Goal: Transaction & Acquisition: Obtain resource

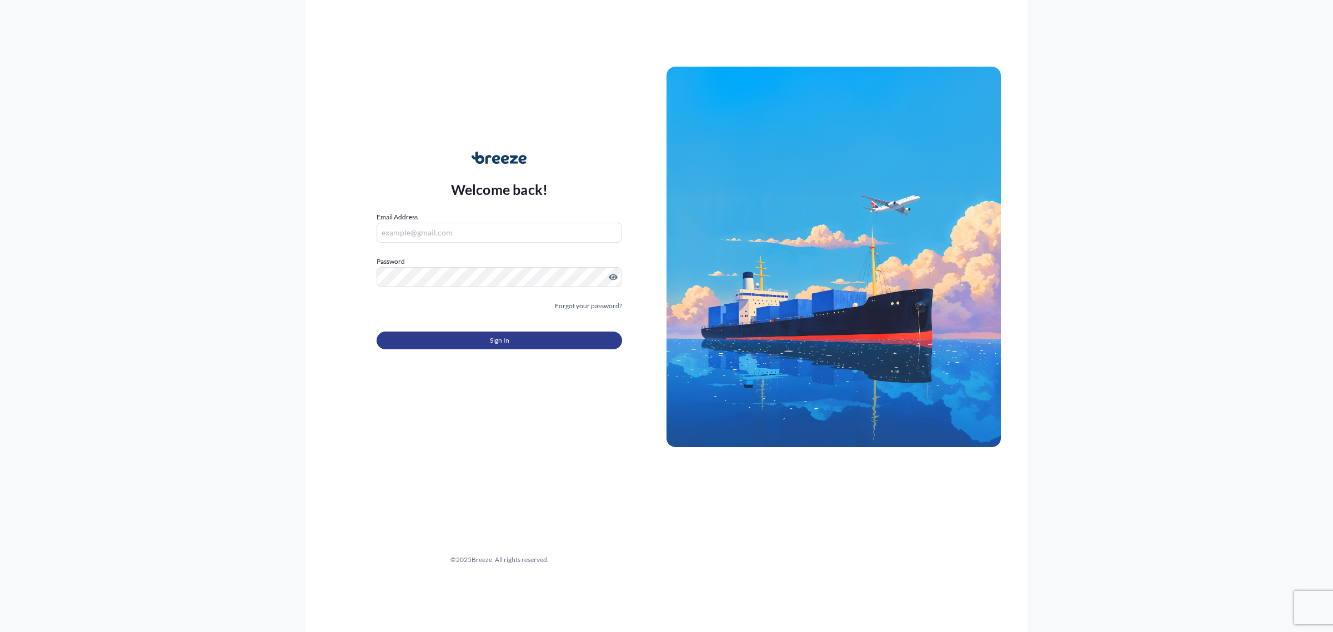
type input "[EMAIL_ADDRESS][DOMAIN_NAME]"
click at [428, 332] on button "Sign In" at bounding box center [498, 341] width 245 height 18
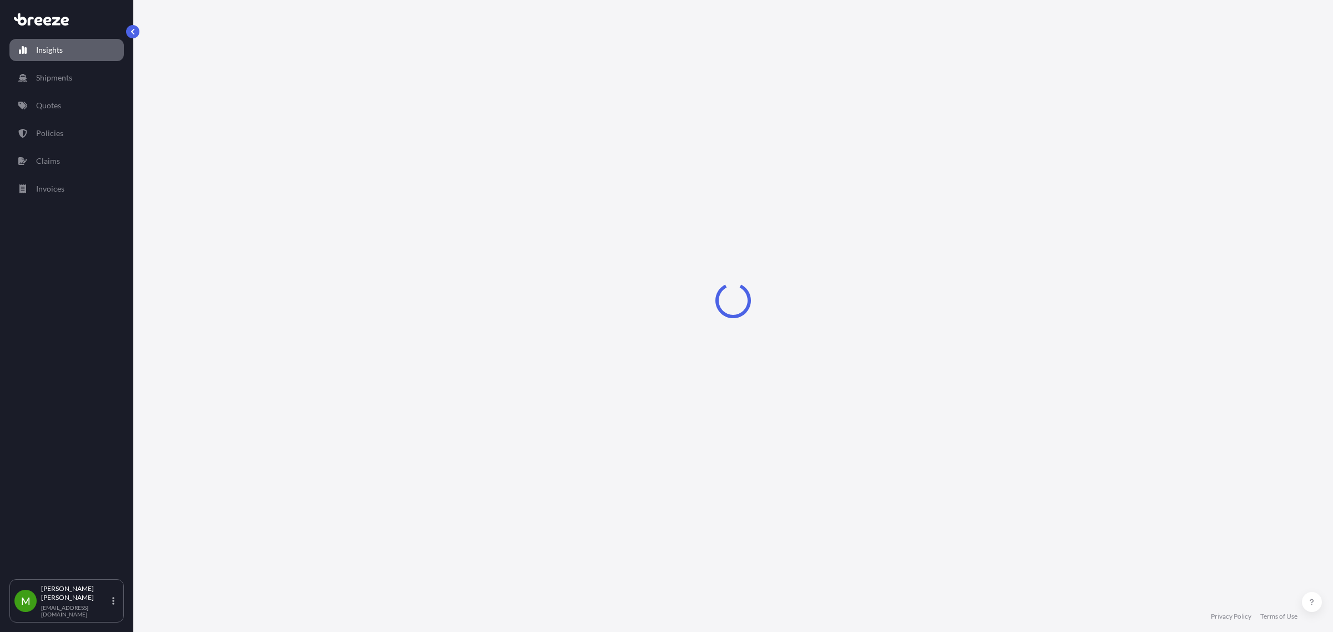
select select "2025"
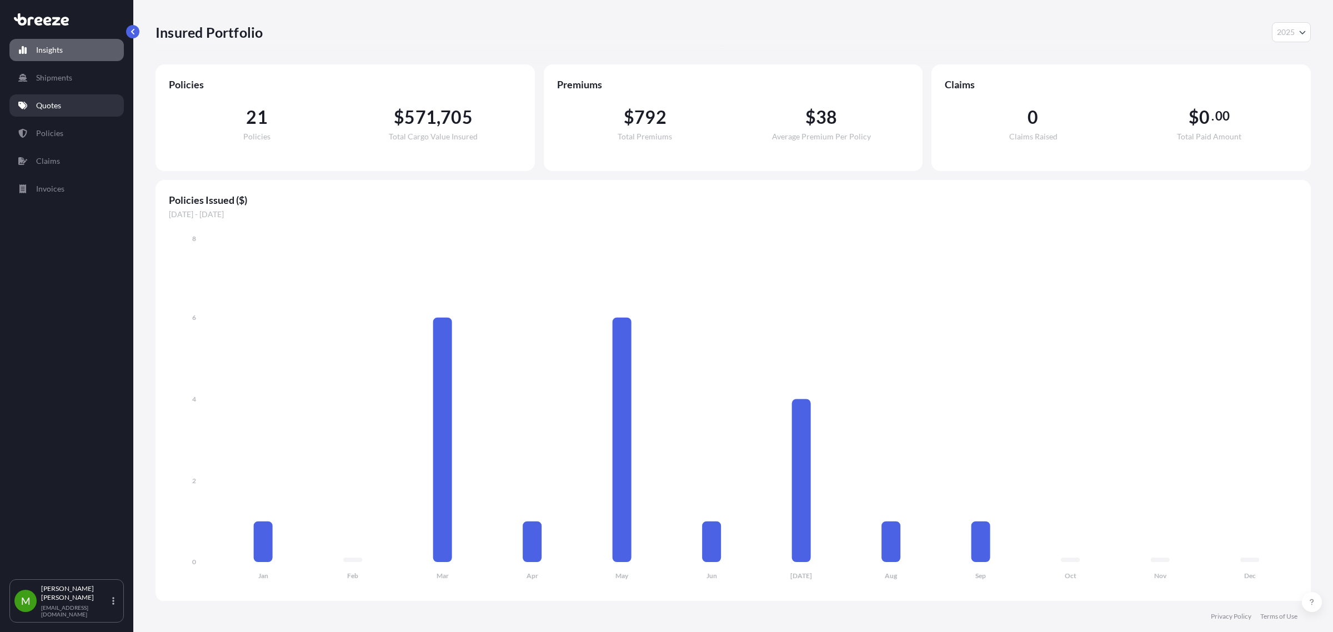
click at [57, 100] on link "Quotes" at bounding box center [66, 105] width 114 height 22
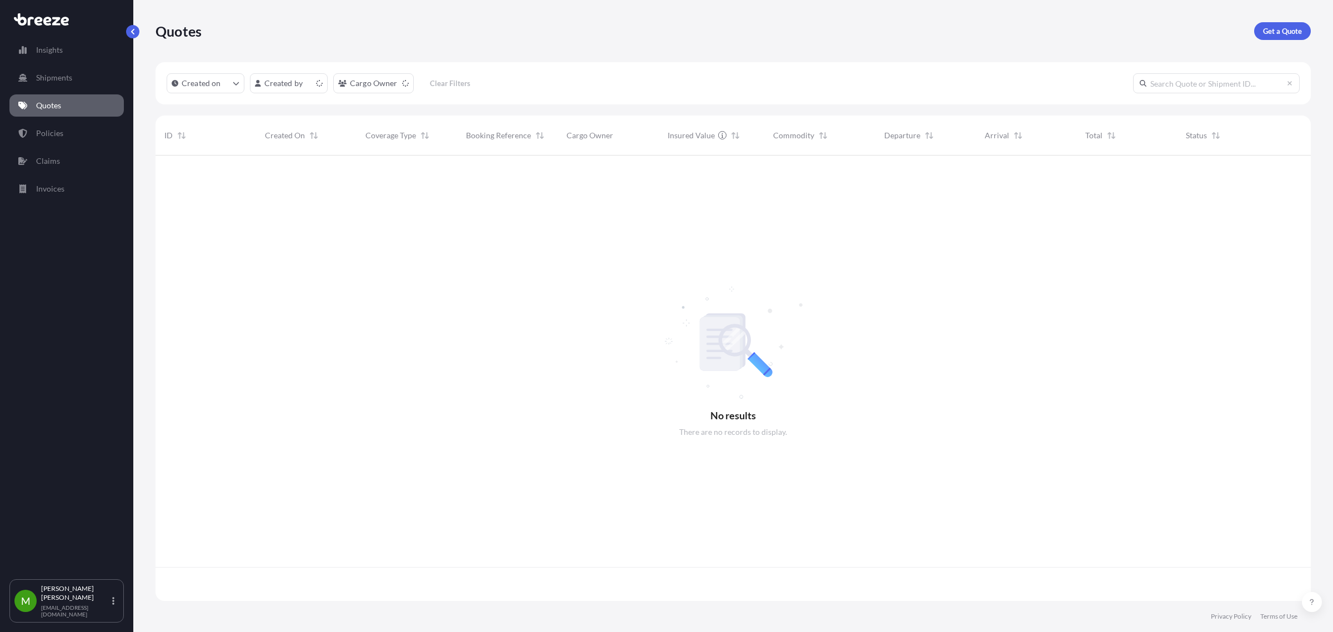
scroll to position [441, 1144]
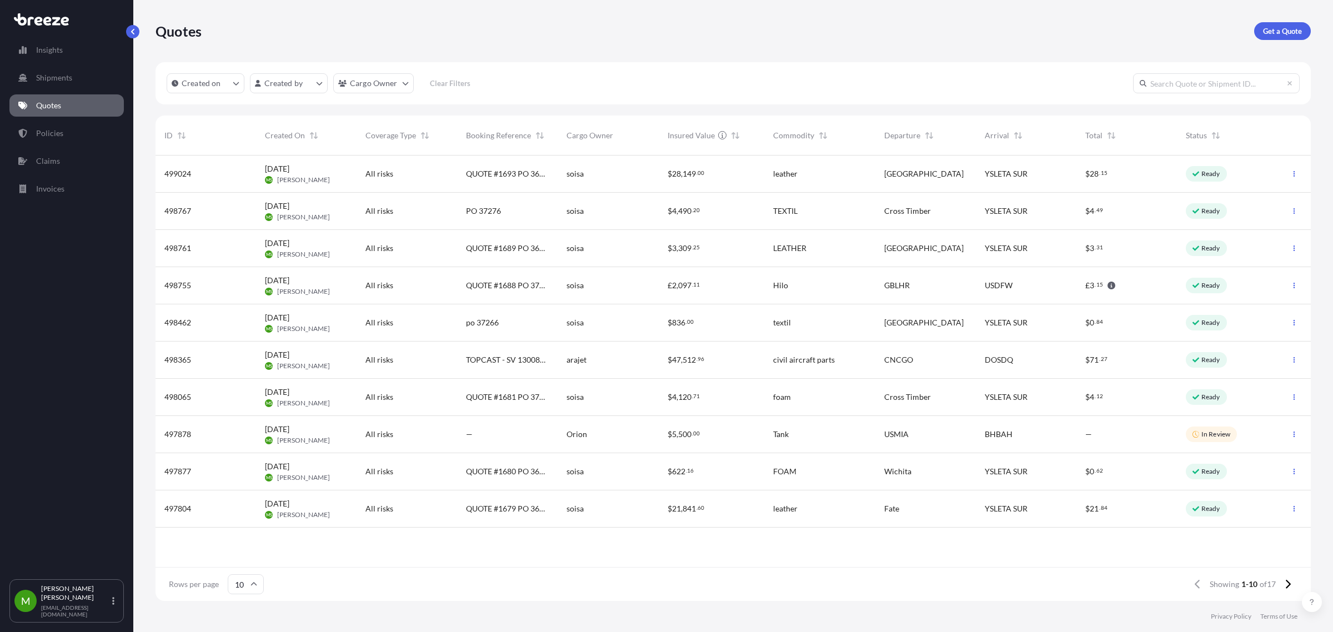
click at [1173, 83] on input "text" at bounding box center [1216, 83] width 167 height 20
paste input "1693 PO 36355, 36775, 36356"
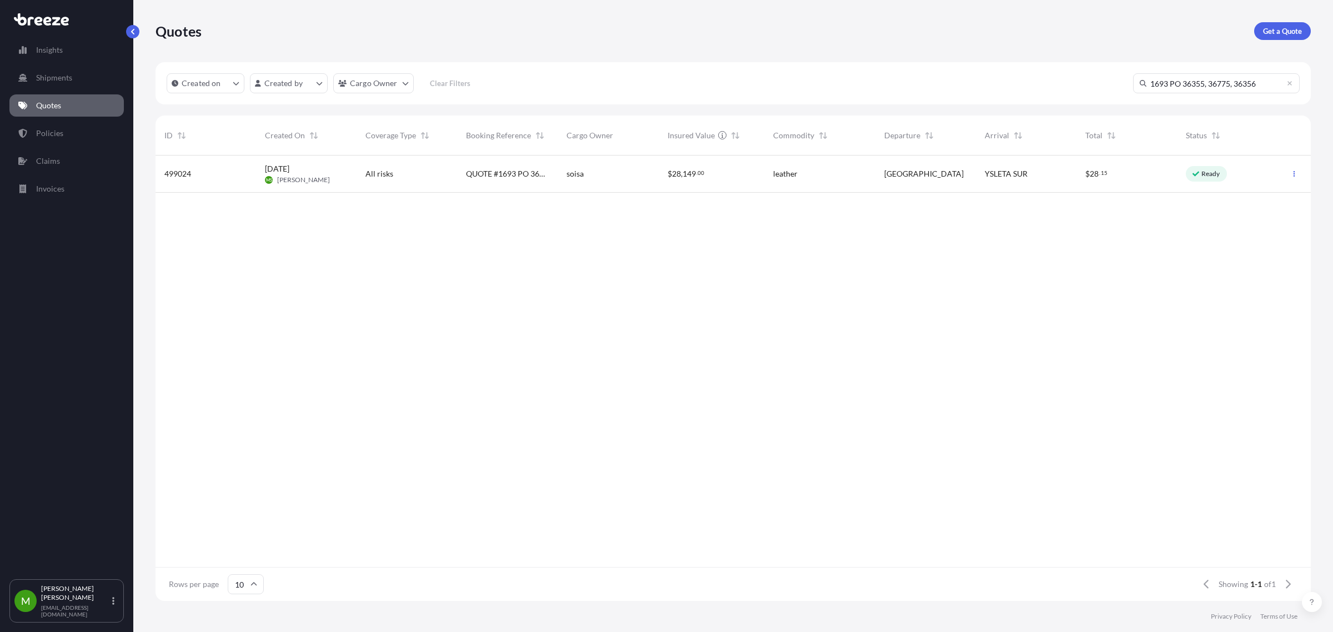
type input "1693 PO 36355, 36775, 36356"
click at [520, 177] on span "QUOTE #1693 PO 36355, 36775, 36356" at bounding box center [507, 173] width 83 height 11
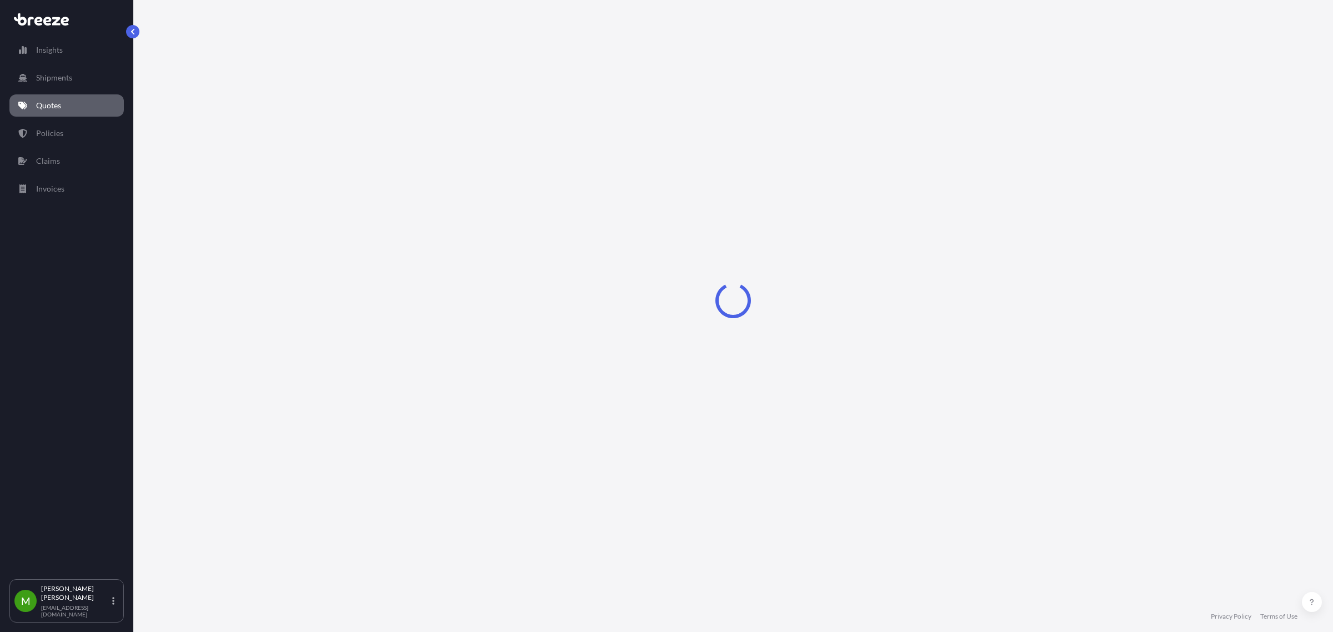
select select "Road"
select select "1"
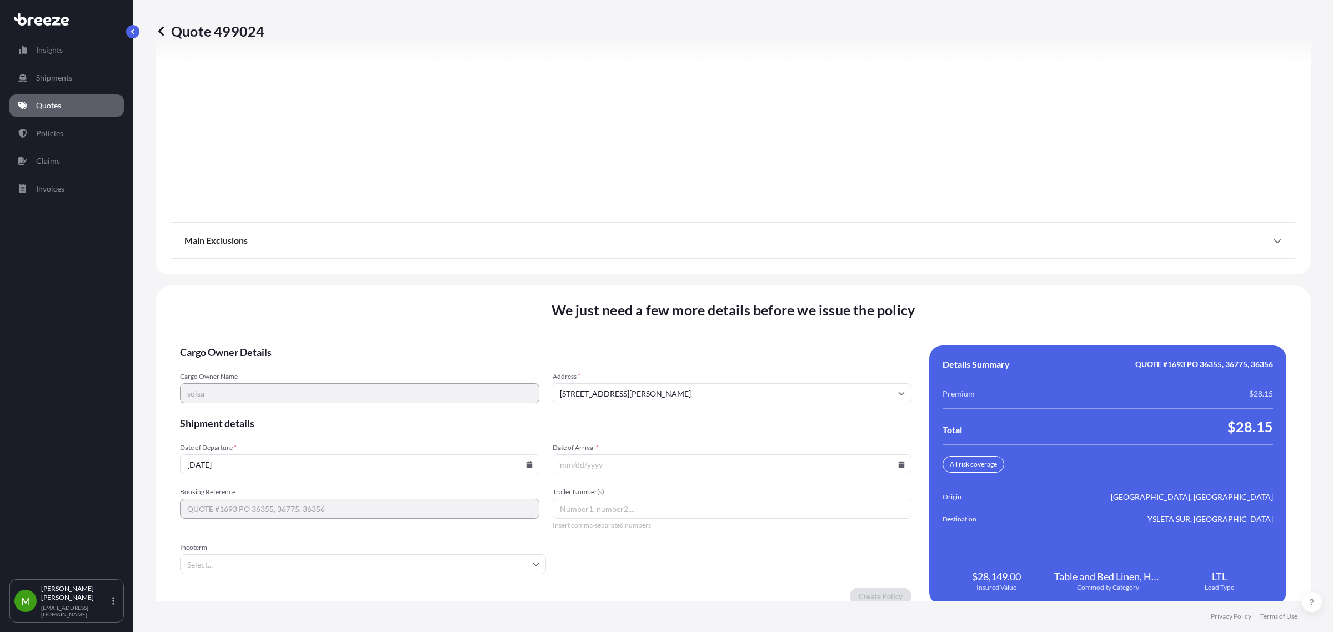
scroll to position [1306, 0]
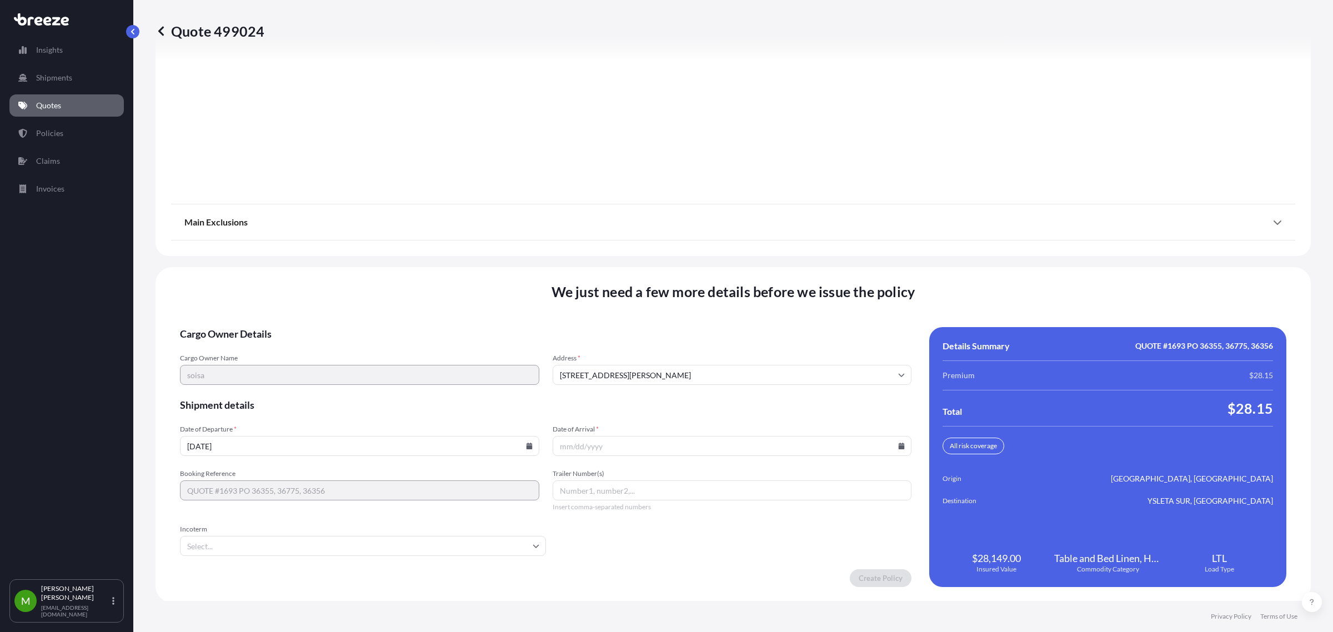
click at [528, 447] on icon at bounding box center [529, 446] width 6 height 7
click at [272, 348] on button "15" at bounding box center [281, 346] width 18 height 18
type input "[DATE]"
click at [898, 441] on input "Date of Arrival *" at bounding box center [732, 446] width 359 height 20
click at [898, 443] on icon at bounding box center [901, 446] width 6 height 7
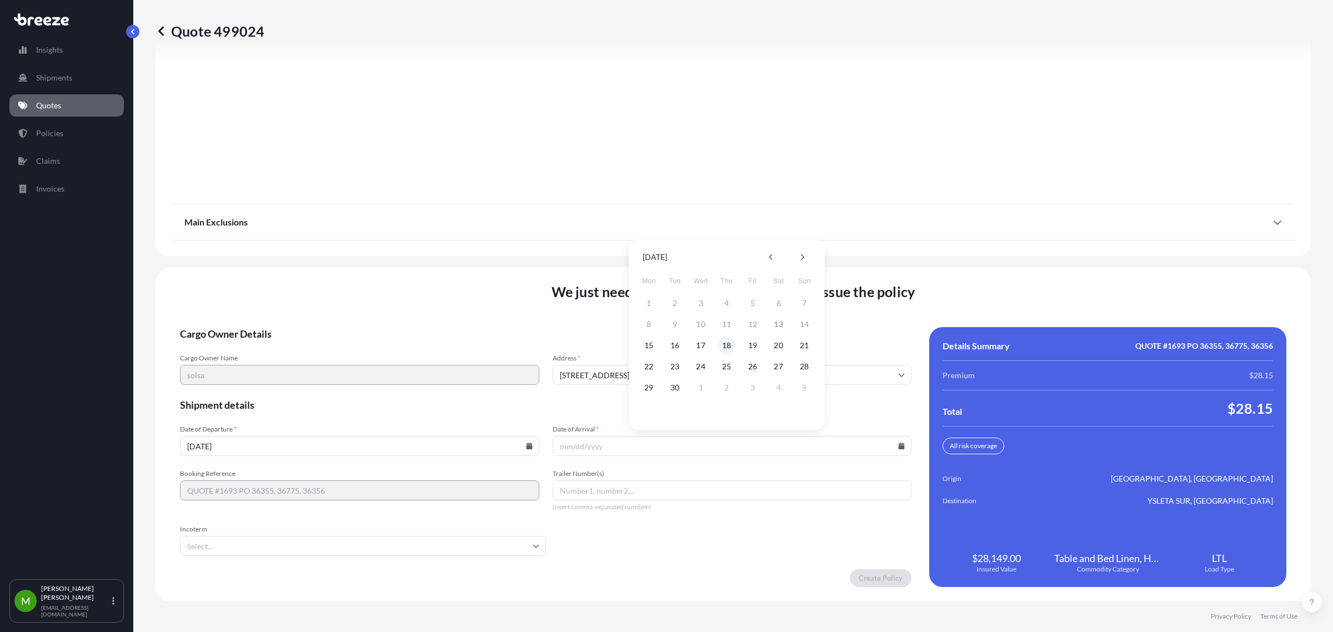
click at [723, 343] on button "18" at bounding box center [726, 346] width 18 height 18
type input "[DATE]"
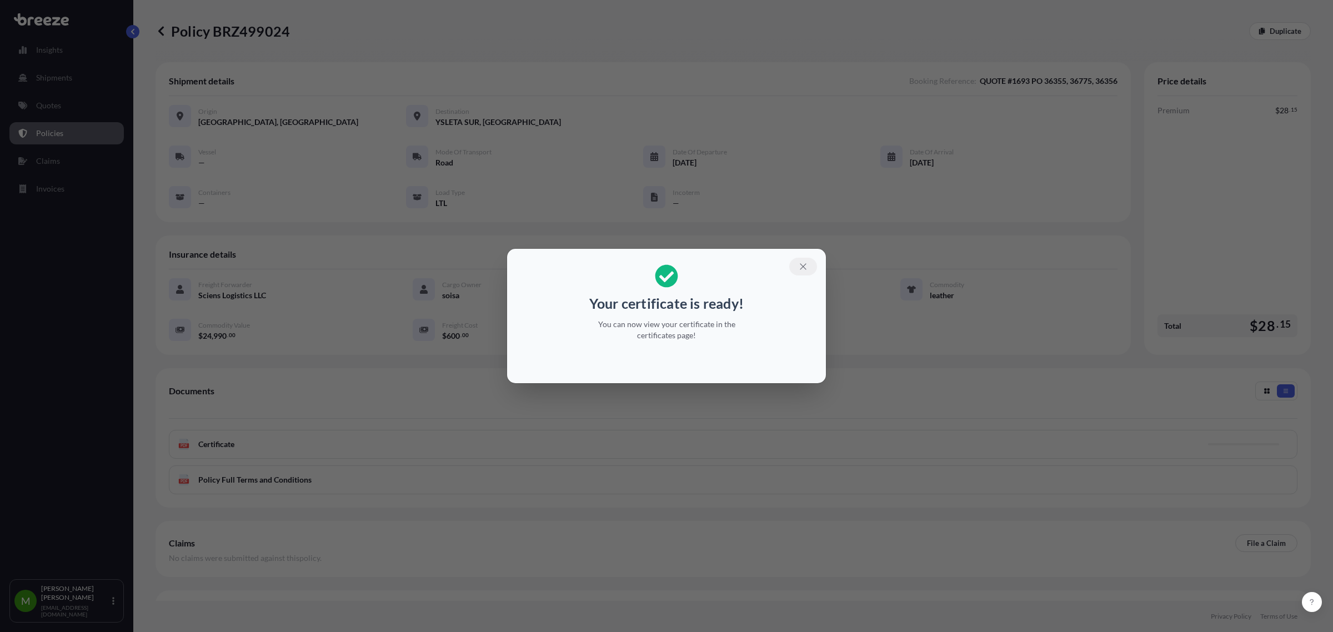
click at [799, 265] on icon "button" at bounding box center [803, 267] width 10 height 10
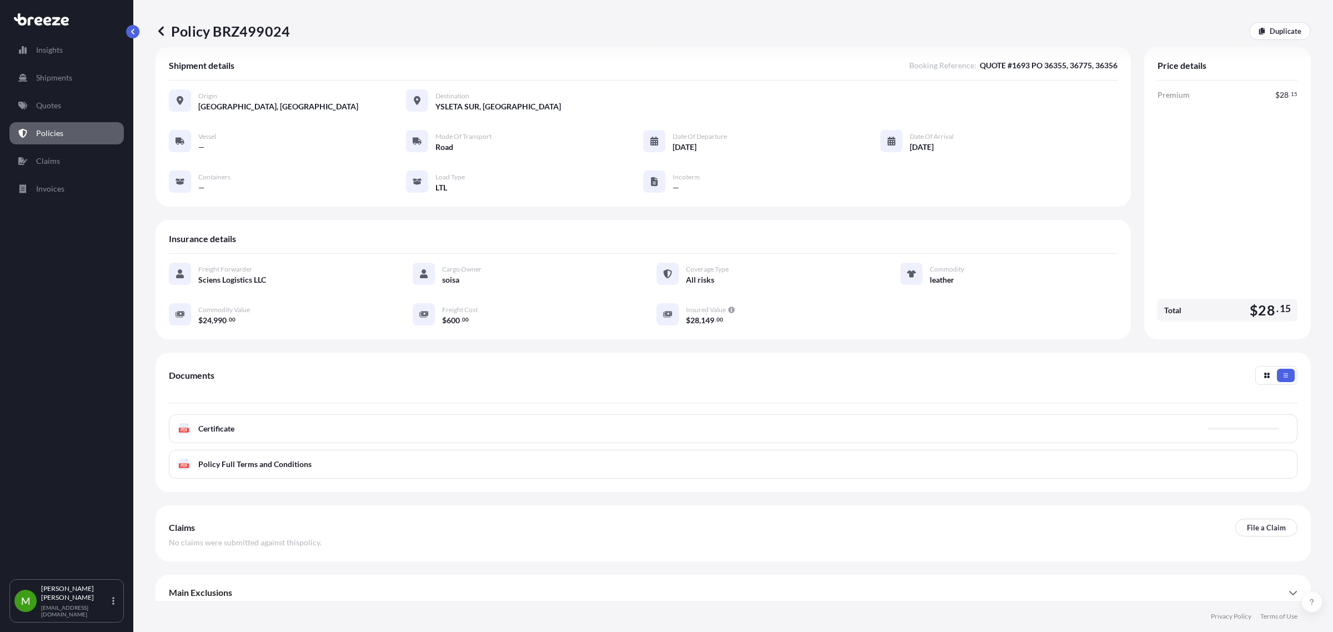
scroll to position [29, 0]
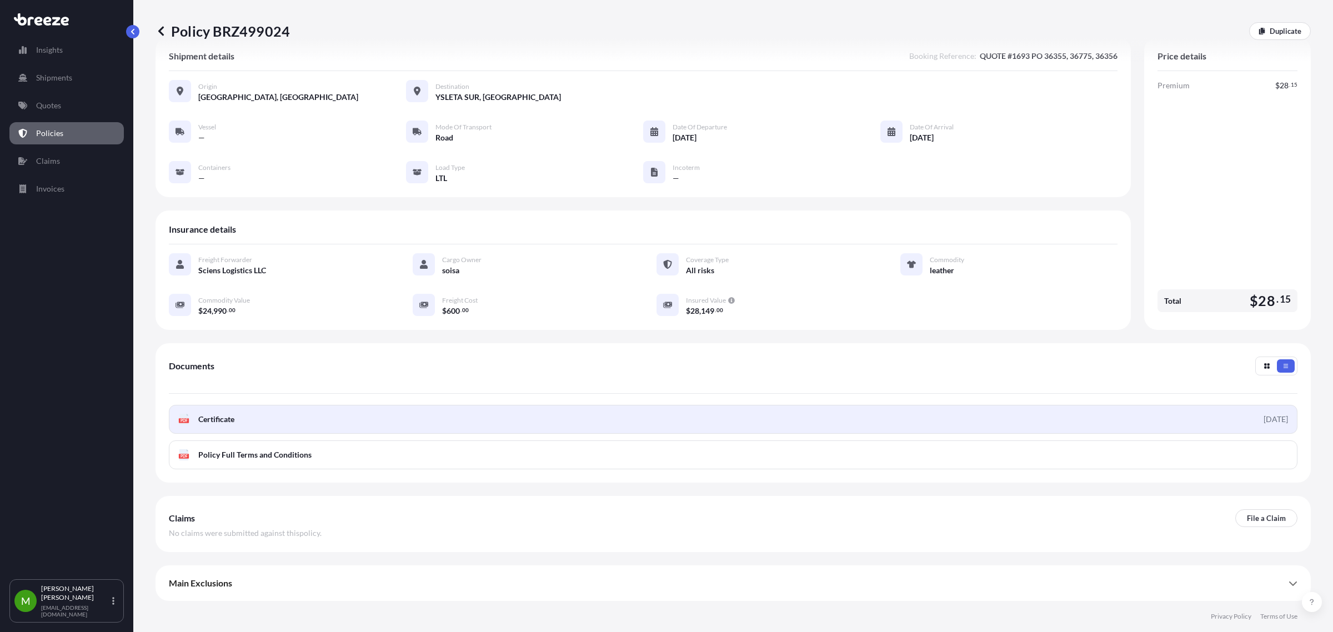
click at [478, 411] on link "PDF Certificate [DATE]" at bounding box center [733, 419] width 1128 height 29
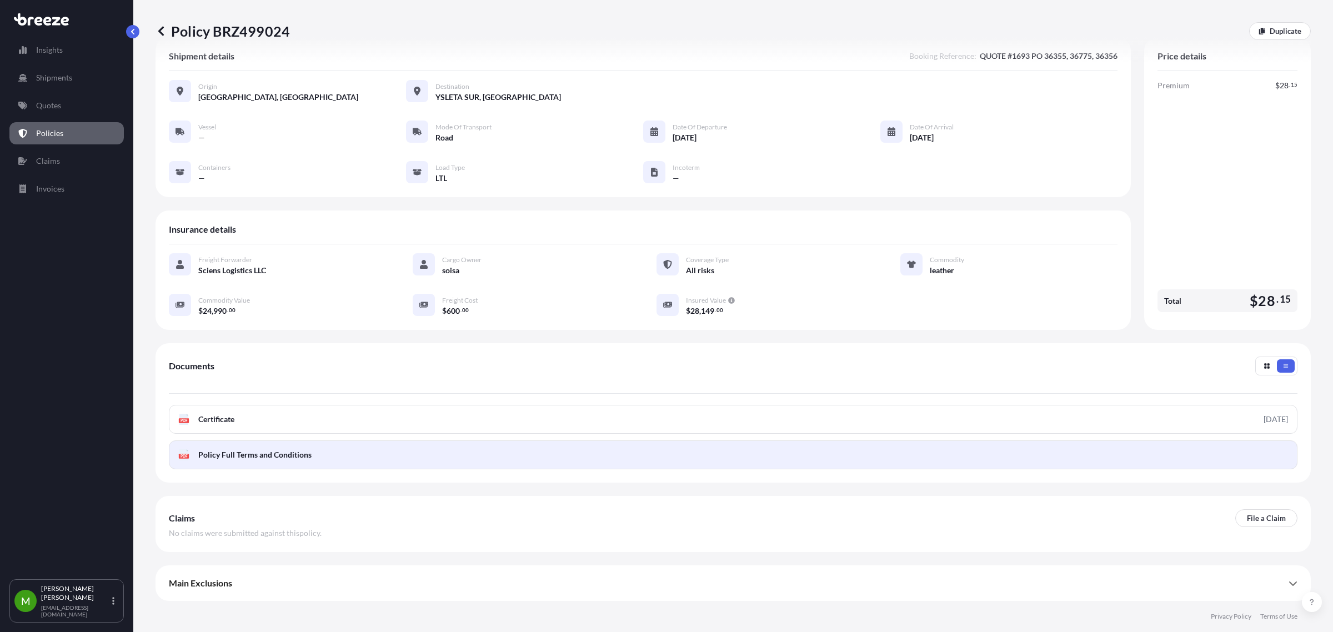
click at [289, 461] on link "PDF Policy Full Terms and Conditions" at bounding box center [733, 454] width 1128 height 29
